Goal: Communication & Community: Answer question/provide support

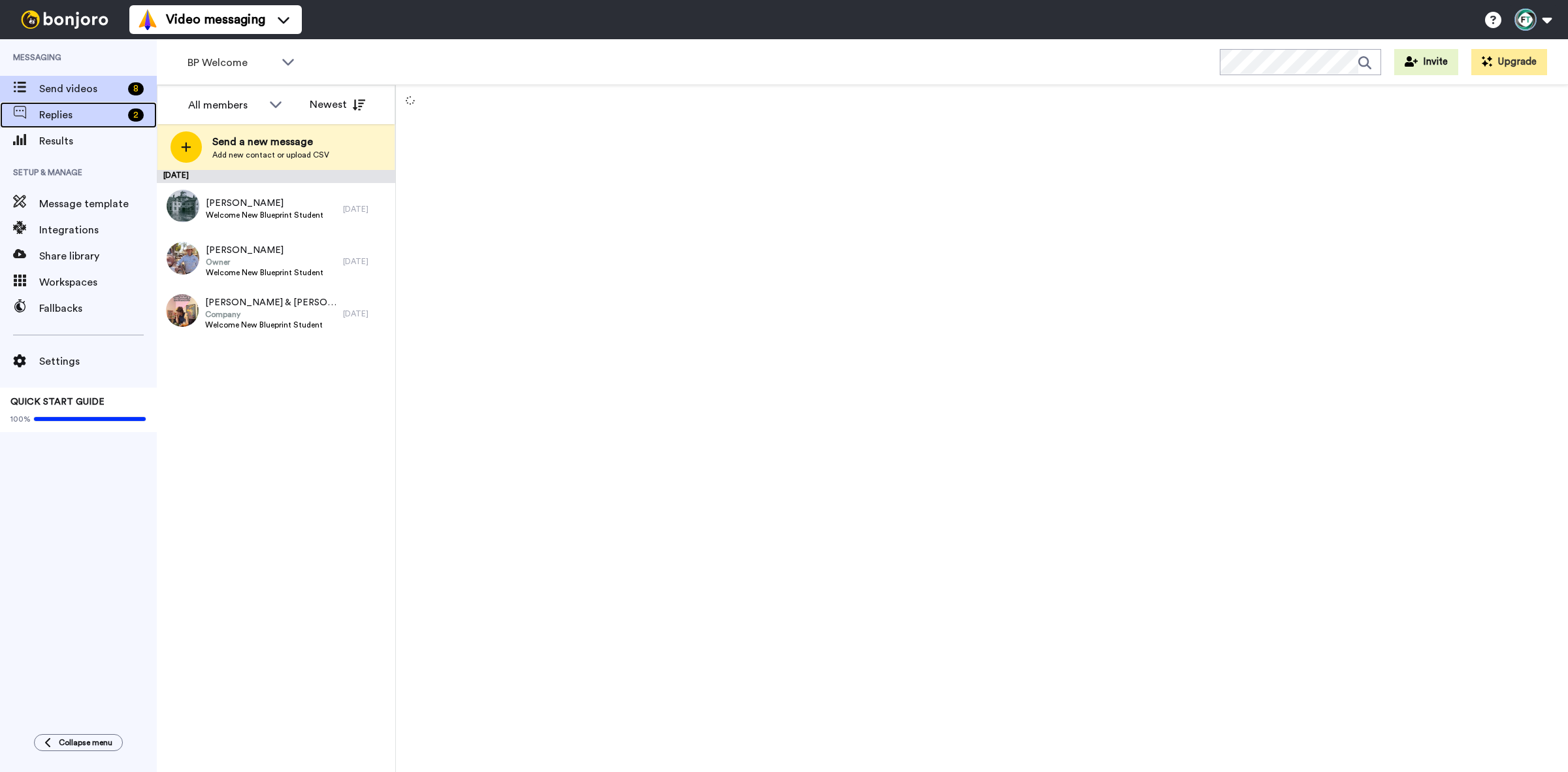
click at [100, 109] on span "Replies" at bounding box center [81, 115] width 84 height 16
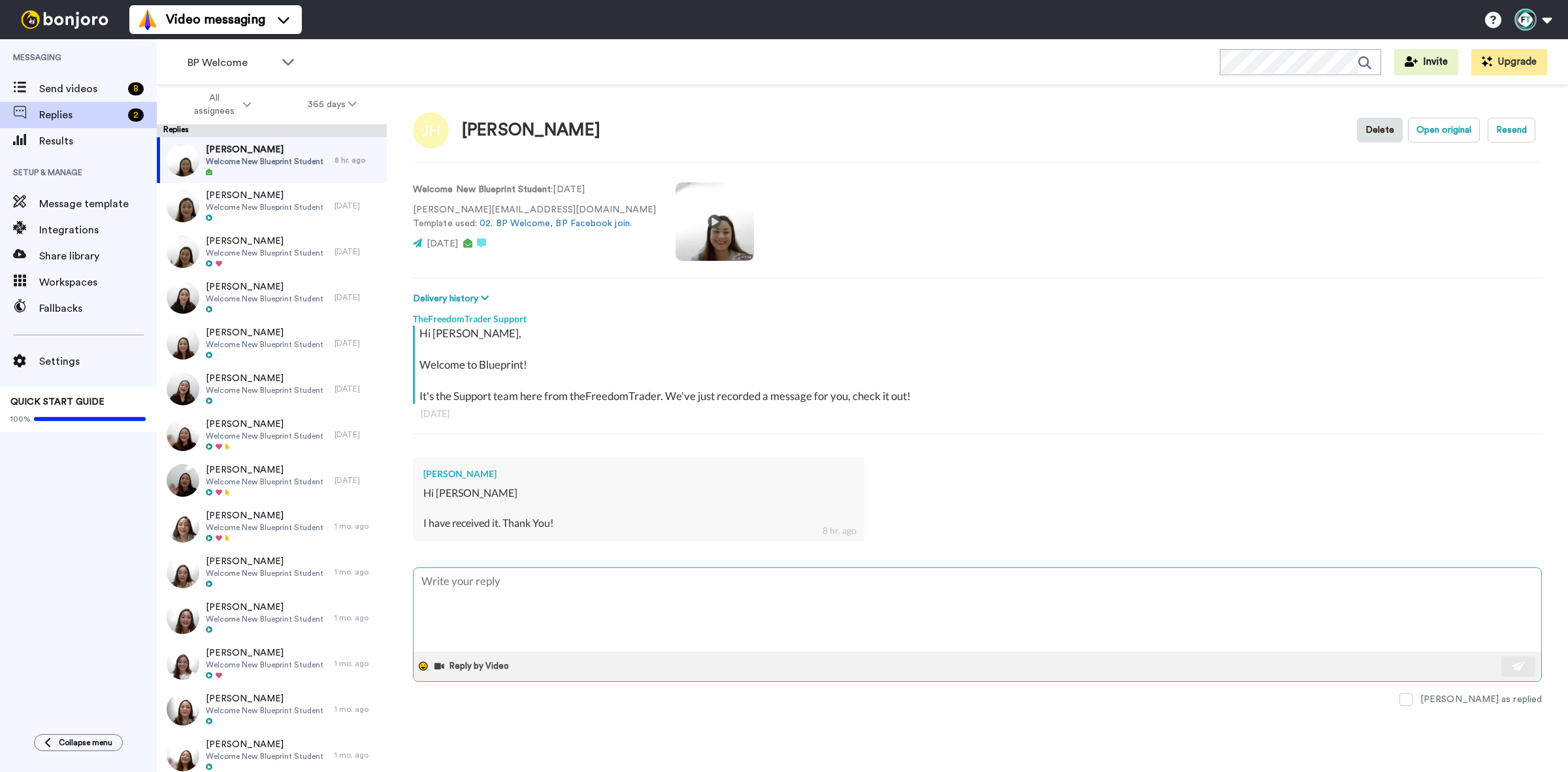
click at [424, 664] on icon at bounding box center [423, 665] width 9 height 9
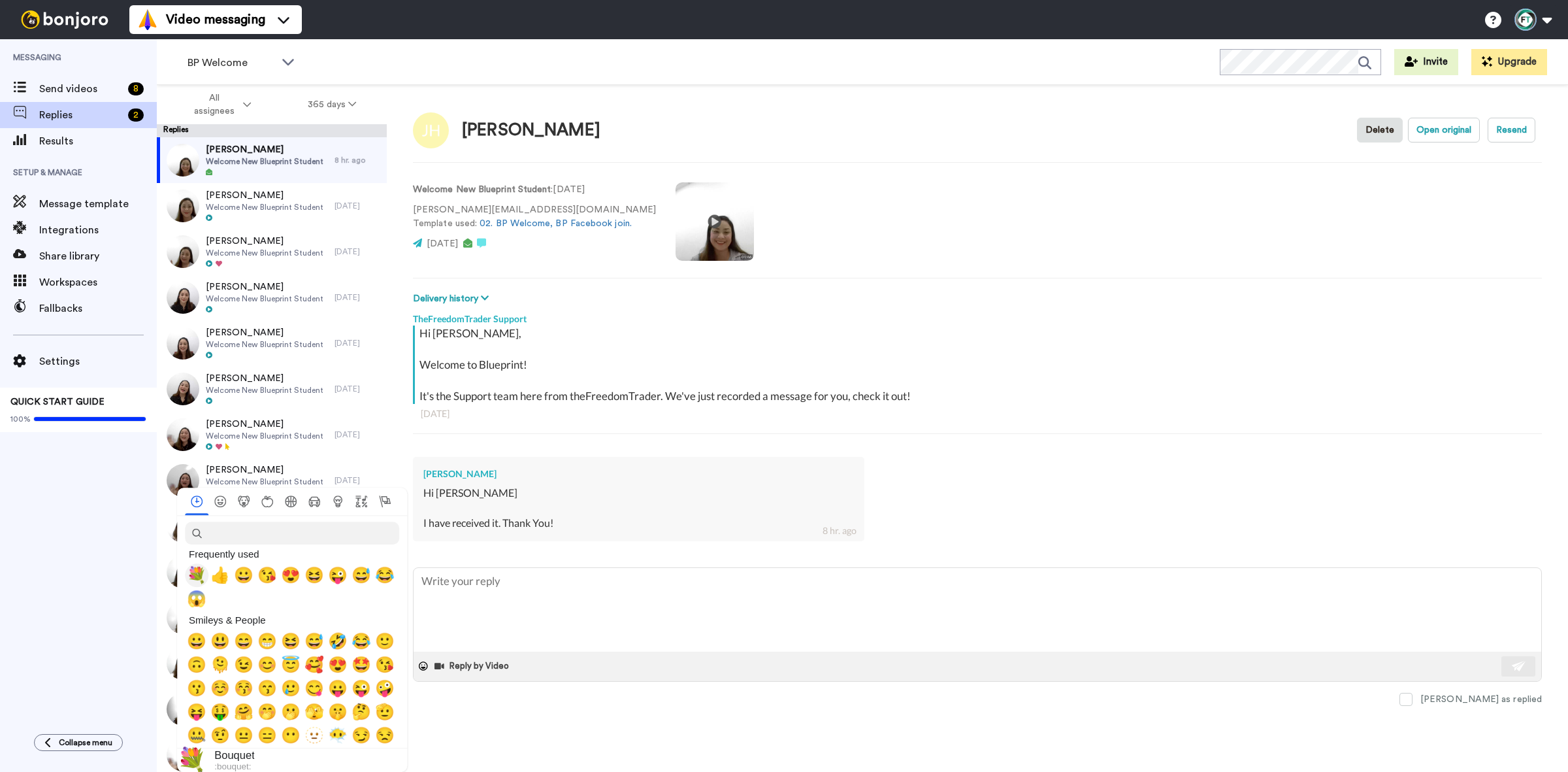
click at [197, 579] on span "💐" at bounding box center [196, 575] width 20 height 18
type textarea "x"
type textarea "💐"
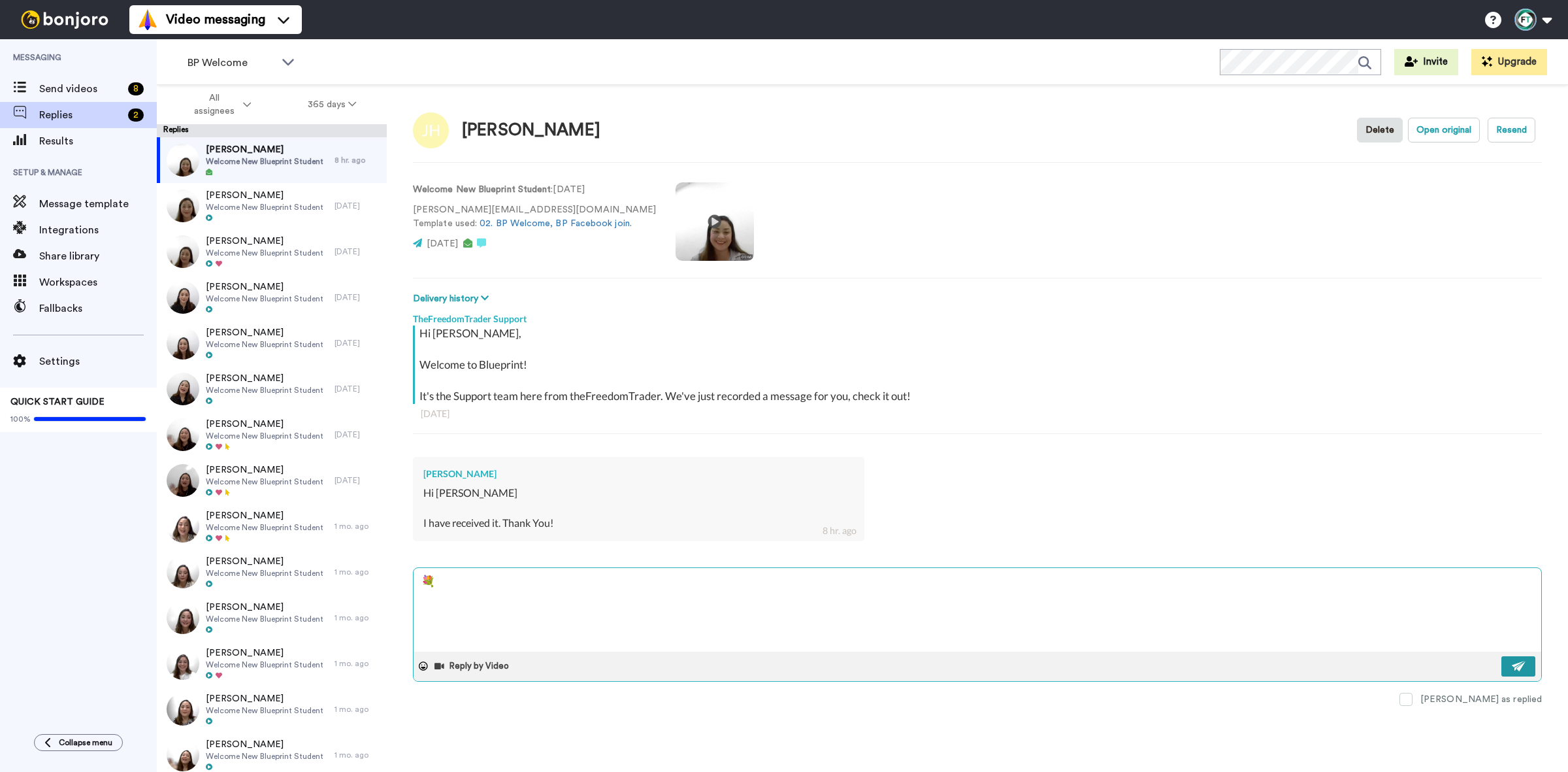
click at [1524, 667] on img at bounding box center [1518, 665] width 14 height 10
type textarea "x"
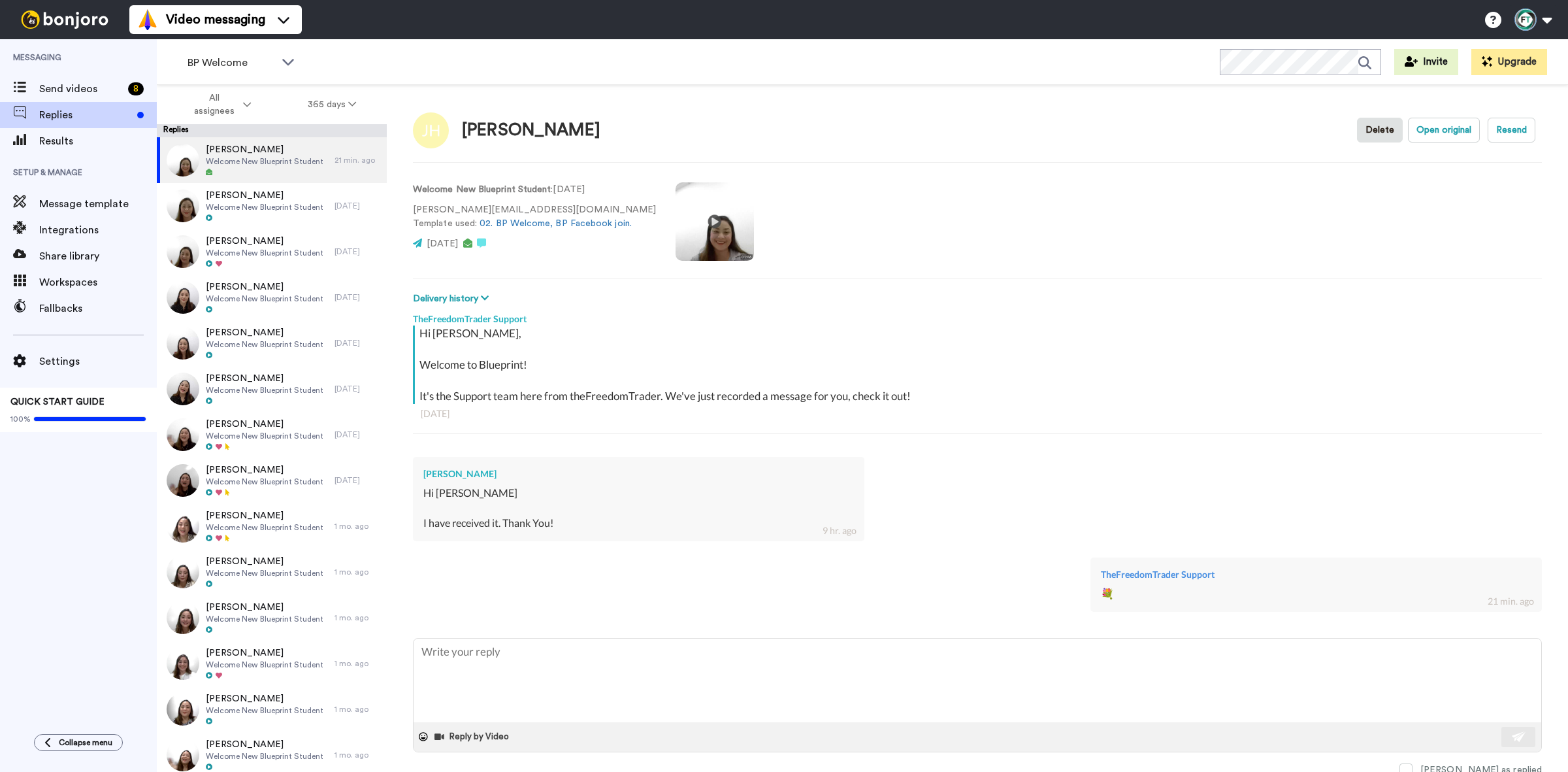
type textarea "x"
